Goal: Go to known website: Access a specific website the user already knows

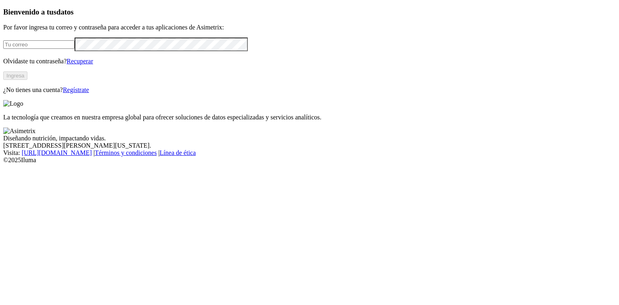
type input "[PERSON_NAME][EMAIL_ADDRESS][PERSON_NAME][DOMAIN_NAME]"
click at [27, 80] on button "Ingresa" at bounding box center [15, 75] width 24 height 8
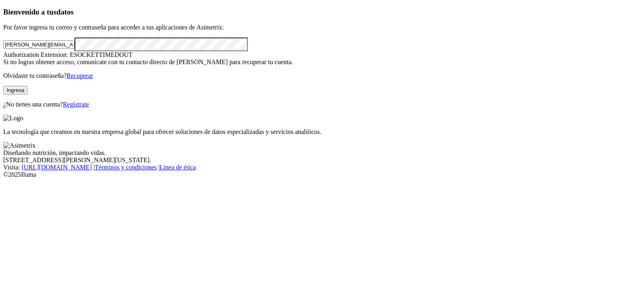
click at [27, 94] on button "Ingresa" at bounding box center [15, 90] width 24 height 8
